Goal: Navigation & Orientation: Understand site structure

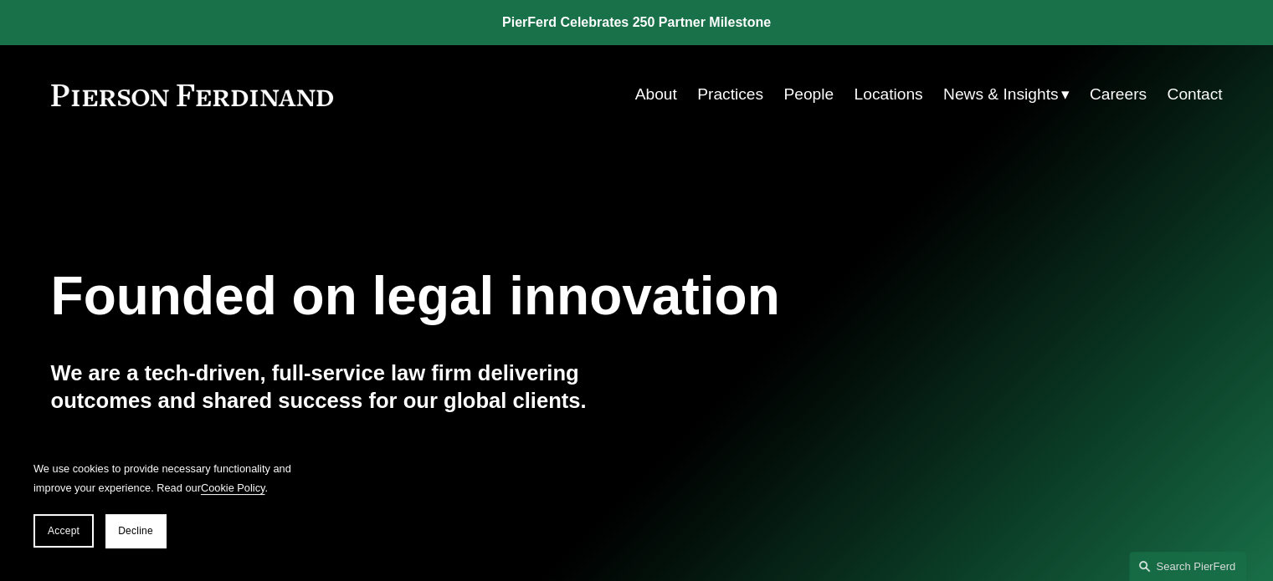
click at [813, 93] on link "People" at bounding box center [808, 95] width 50 height 32
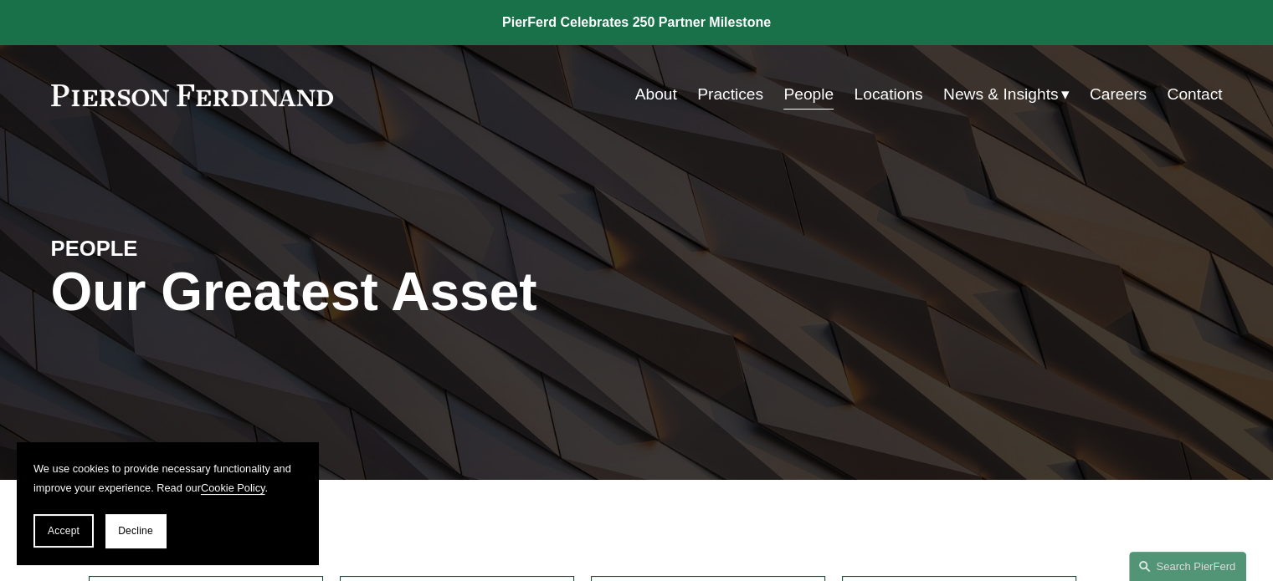
click at [740, 97] on link "Practices" at bounding box center [730, 95] width 66 height 32
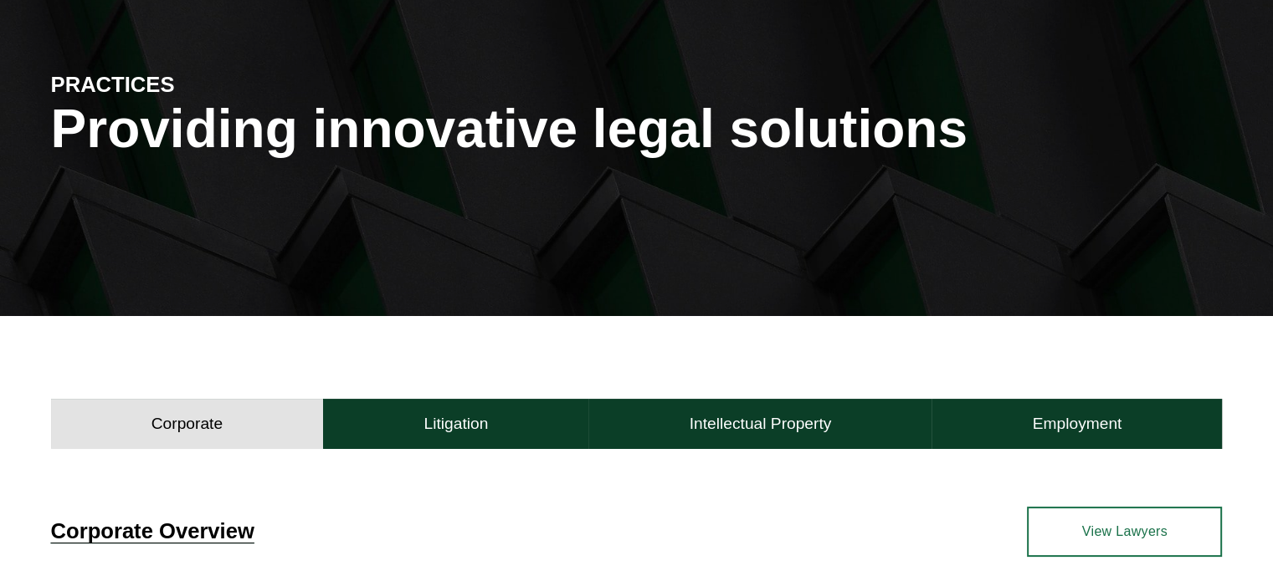
scroll to position [187, 0]
